Goal: Task Accomplishment & Management: Use online tool/utility

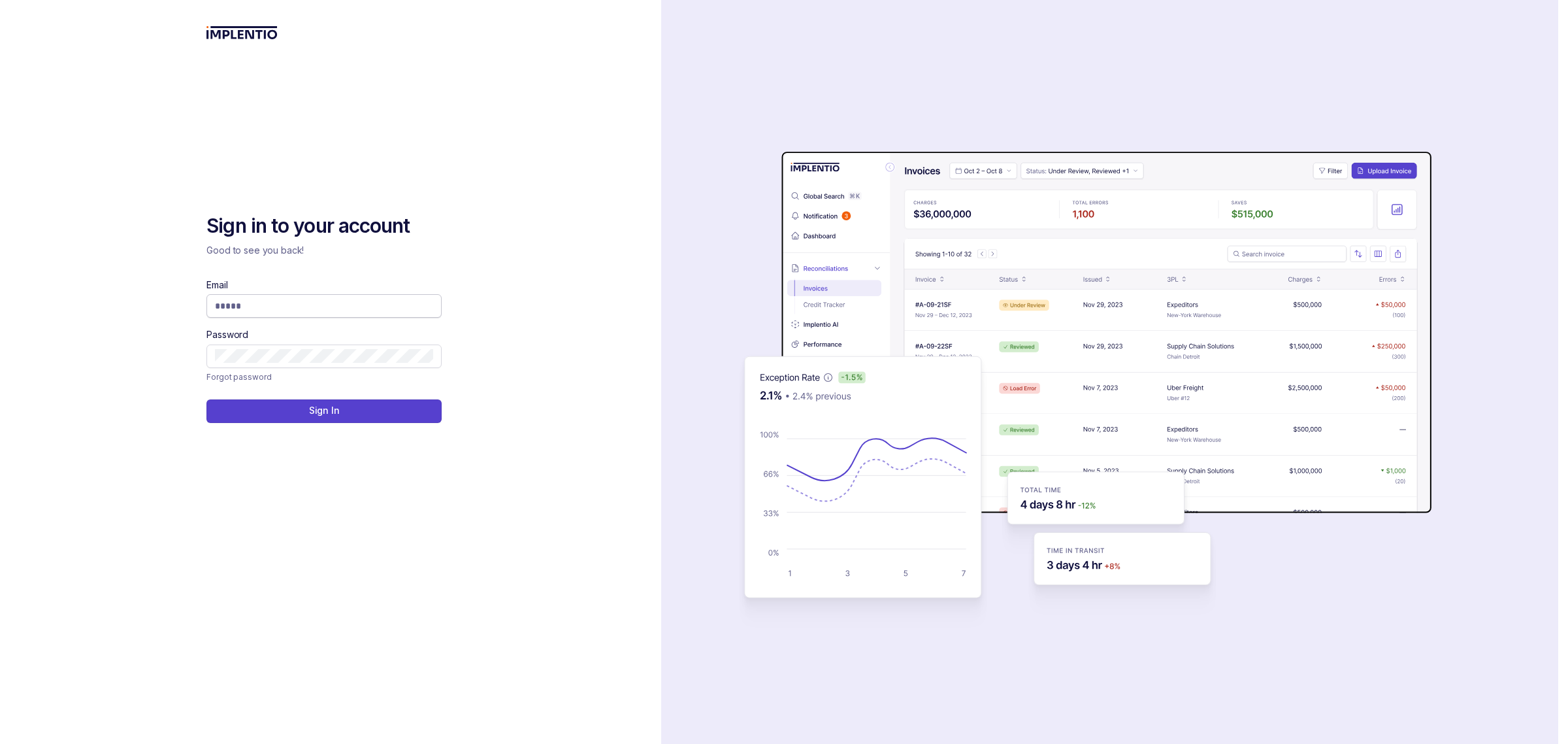
click at [271, 308] on input "Email" at bounding box center [324, 306] width 218 height 13
click at [0, 743] on com-1password-button at bounding box center [0, 744] width 0 height 0
click at [275, 311] on input "******" at bounding box center [319, 306] width 209 height 13
type input "**********"
